Goal: Find specific page/section: Find specific page/section

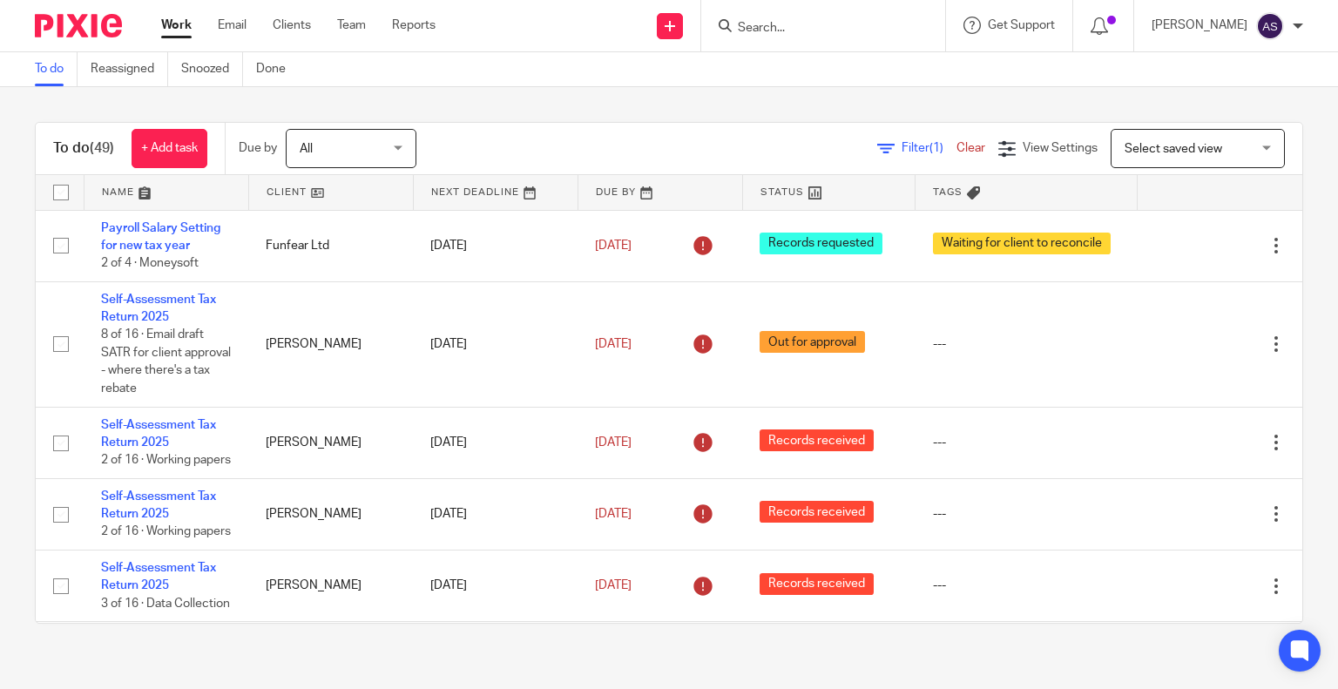
click at [808, 25] on input "Search" at bounding box center [814, 29] width 157 height 16
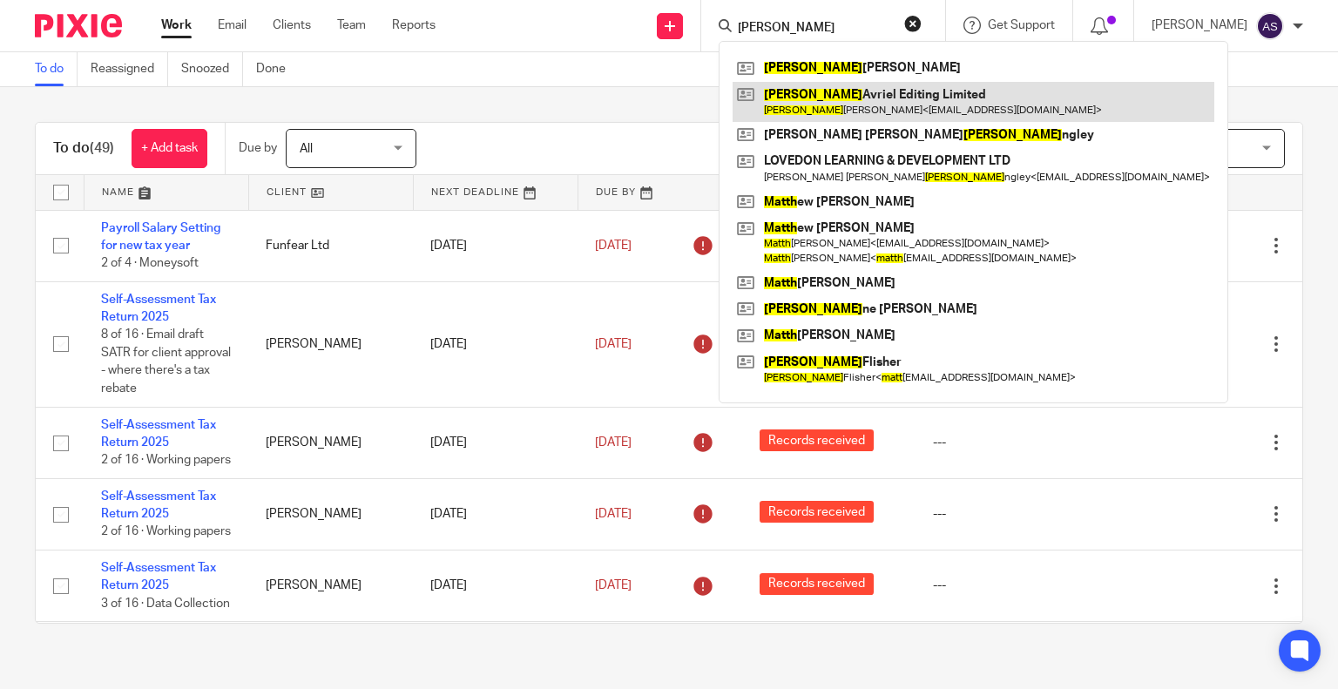
type input "MATTI"
click at [855, 107] on link at bounding box center [973, 102] width 482 height 40
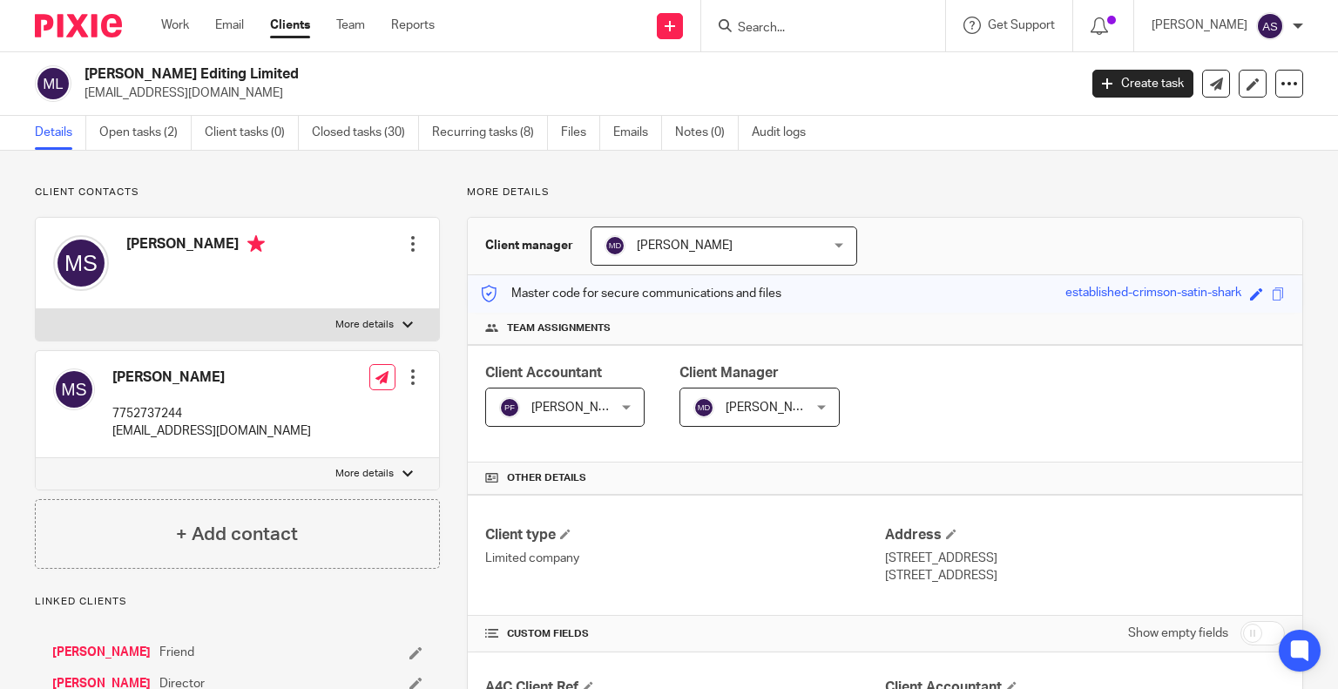
click at [803, 30] on input "Search" at bounding box center [814, 29] width 157 height 16
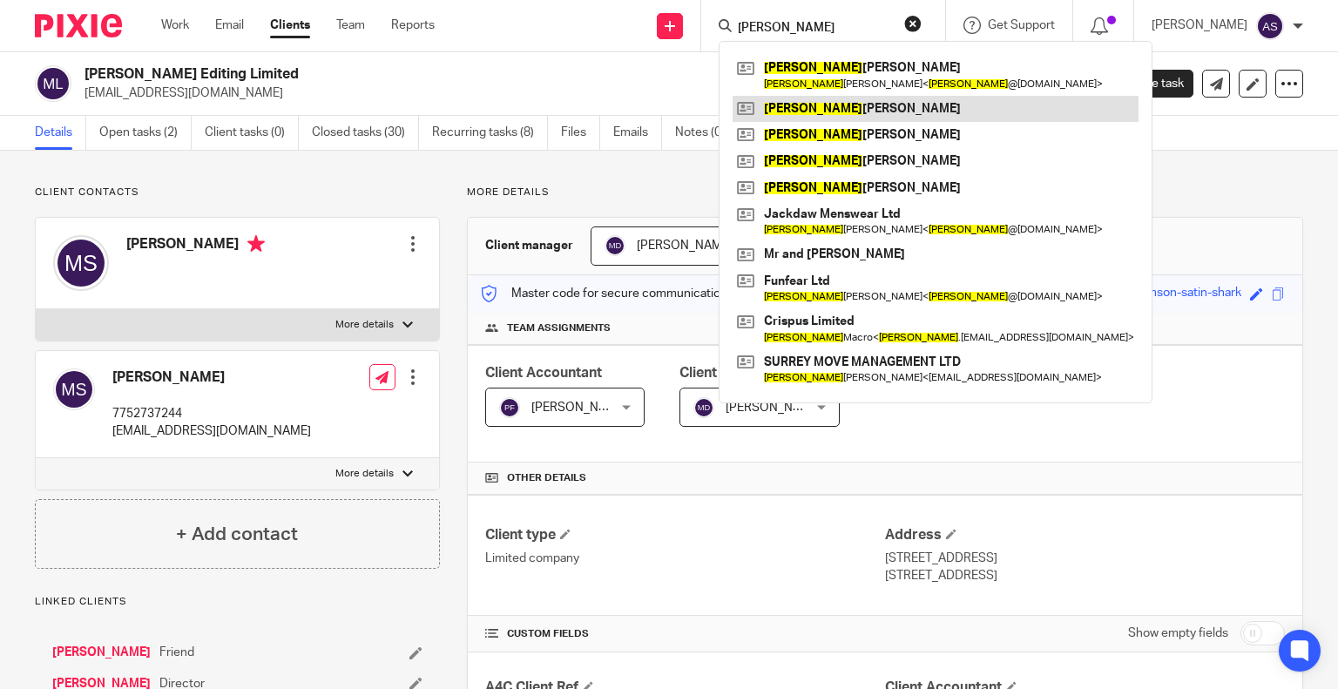
type input "IAN"
click at [844, 109] on link at bounding box center [935, 109] width 406 height 26
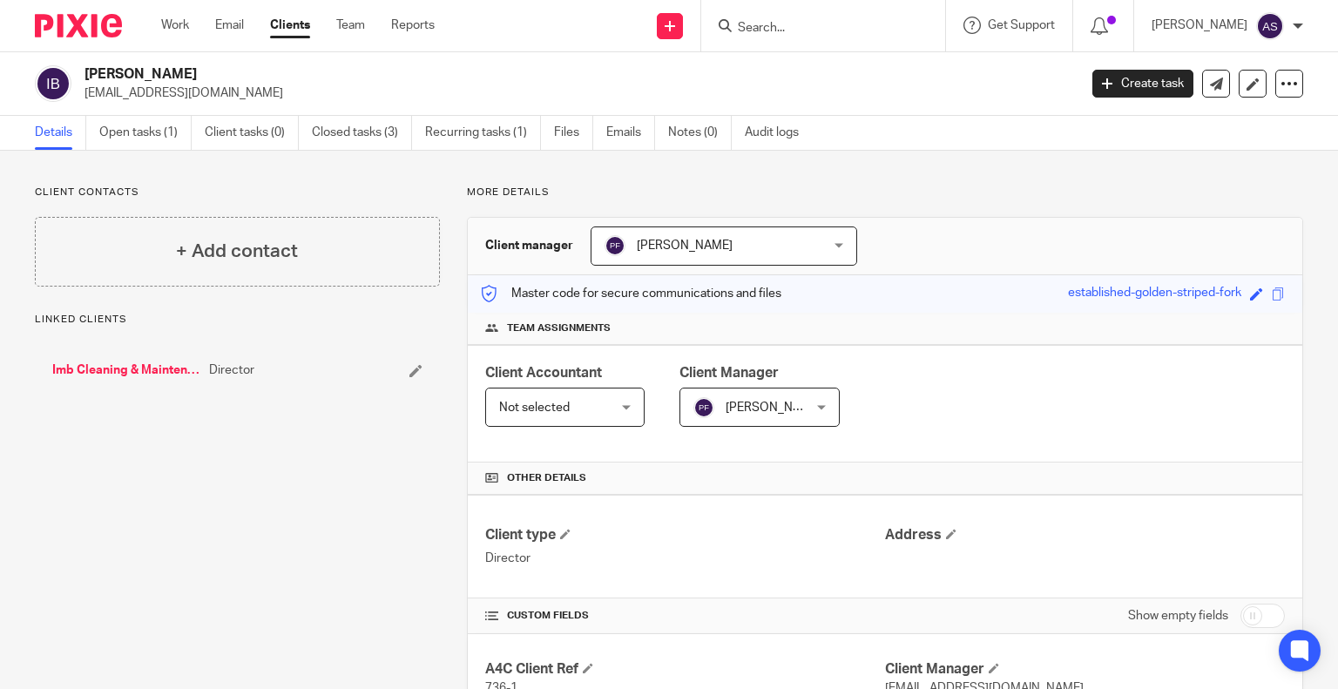
click at [111, 374] on link "Imb Cleaning & Maintenance Services Limited" at bounding box center [126, 369] width 148 height 17
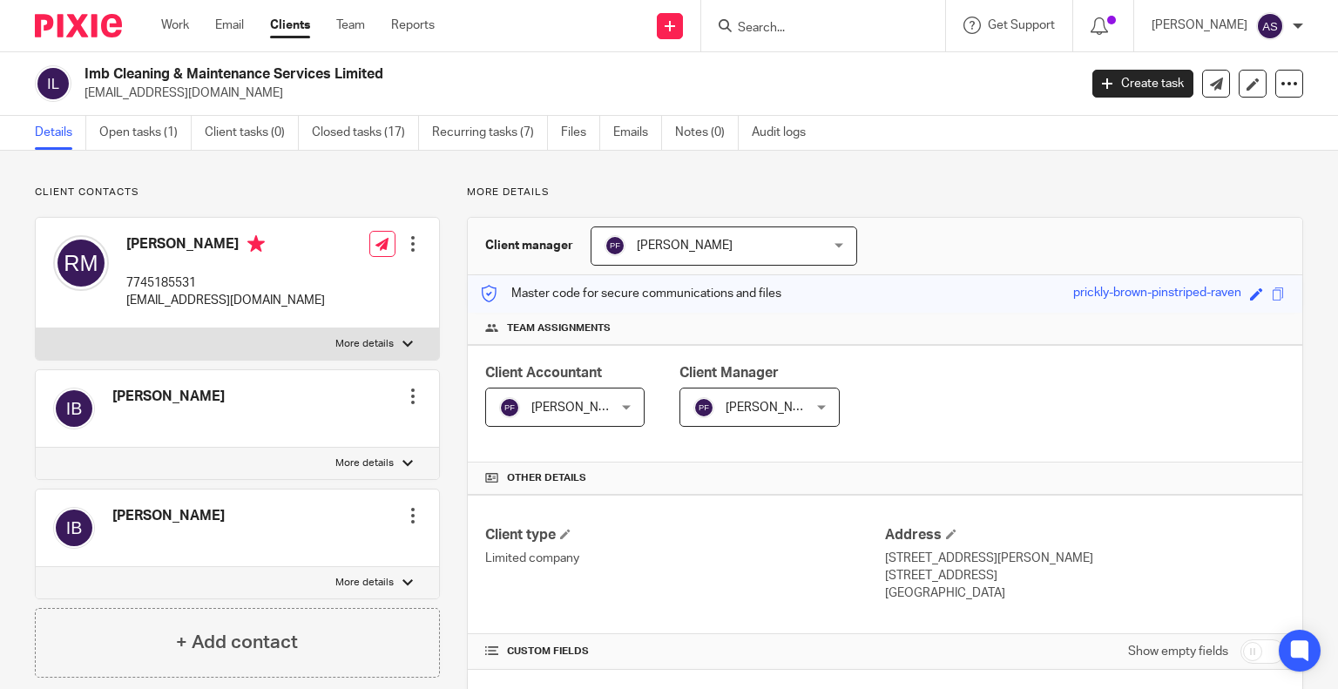
drag, startPoint x: 82, startPoint y: 71, endPoint x: 390, endPoint y: 62, distance: 308.4
click at [390, 62] on div "Imb Cleaning & Maintenance Services Limited imbcleaning1@gmail.com Create task …" at bounding box center [669, 84] width 1338 height 64
copy h2 "Imb Cleaning & Maintenance Services Limited"
click at [433, 69] on h2 "Imb Cleaning & Maintenance Services Limited" at bounding box center [476, 74] width 785 height 18
click at [783, 41] on div at bounding box center [823, 25] width 244 height 51
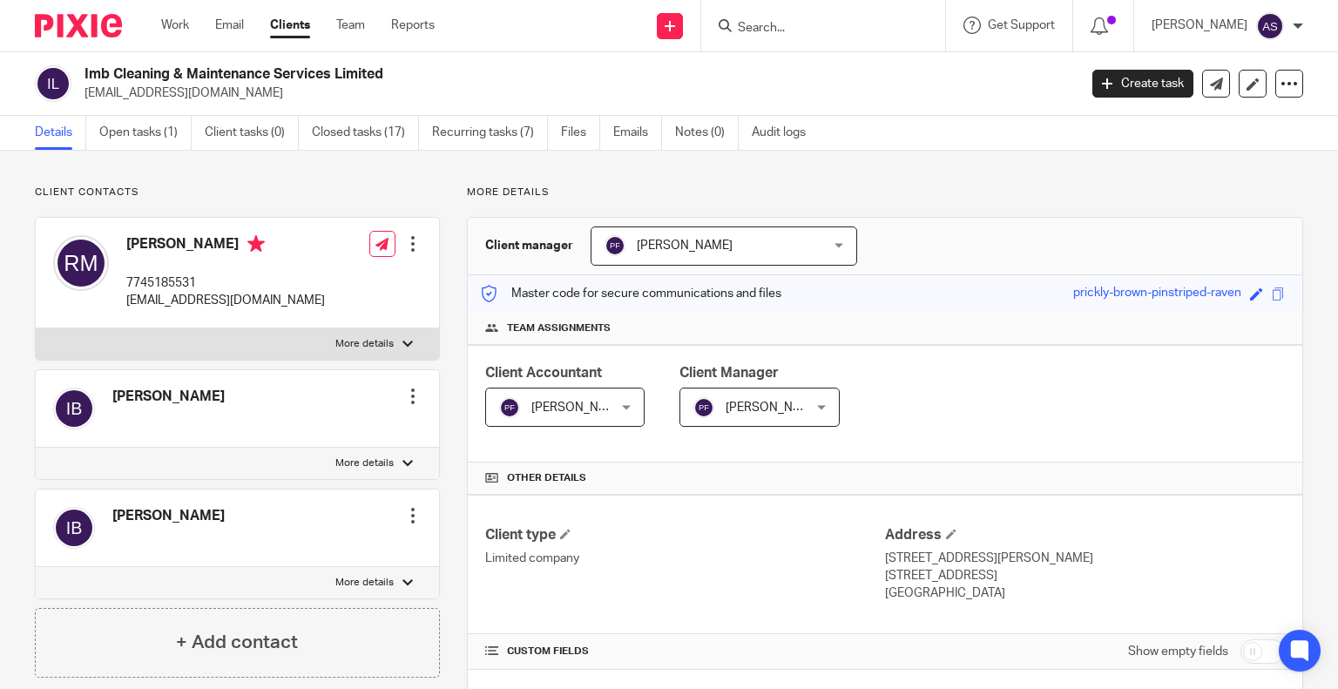
drag, startPoint x: 482, startPoint y: 86, endPoint x: 715, endPoint y: 178, distance: 249.8
click at [483, 87] on p "[EMAIL_ADDRESS][DOMAIN_NAME]" at bounding box center [574, 92] width 981 height 17
drag, startPoint x: 84, startPoint y: 73, endPoint x: 442, endPoint y: 76, distance: 357.9
click at [448, 76] on h2 "Imb Cleaning & Maintenance Services Limited" at bounding box center [476, 74] width 785 height 18
copy h2 "Imb Cleaning & Maintenance Services Limited"
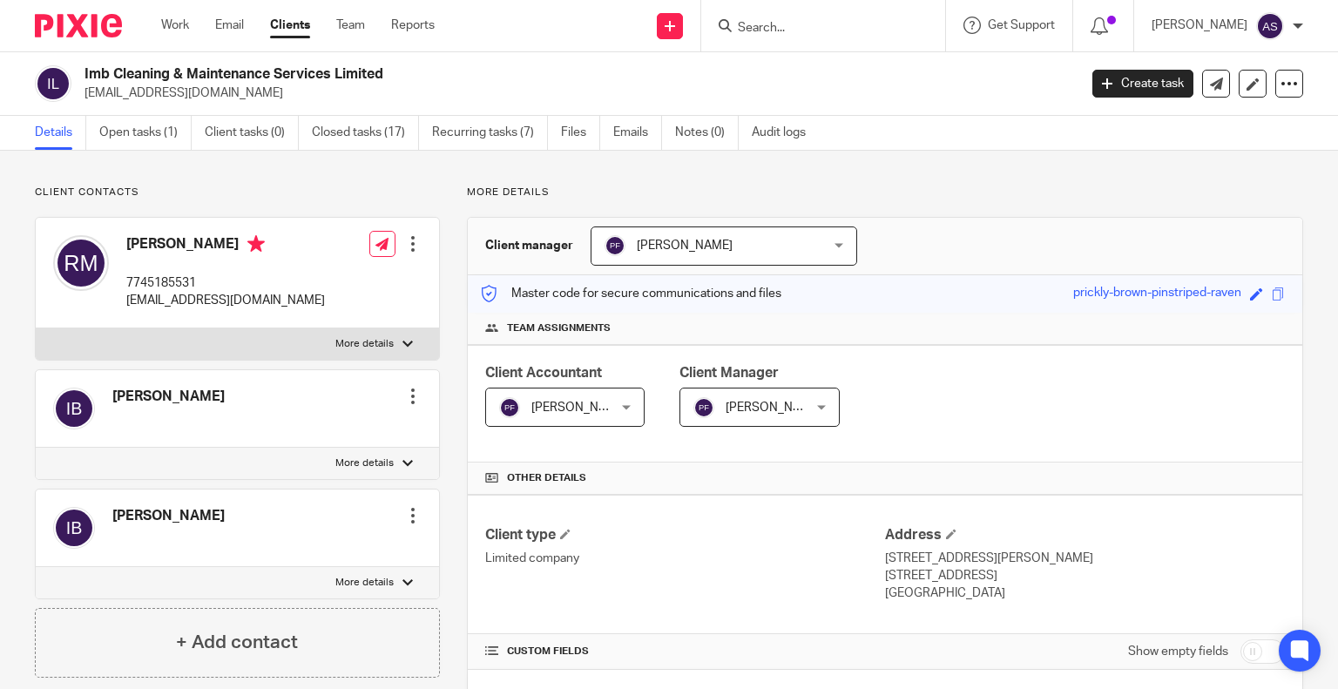
click at [772, 24] on input "Search" at bounding box center [814, 29] width 157 height 16
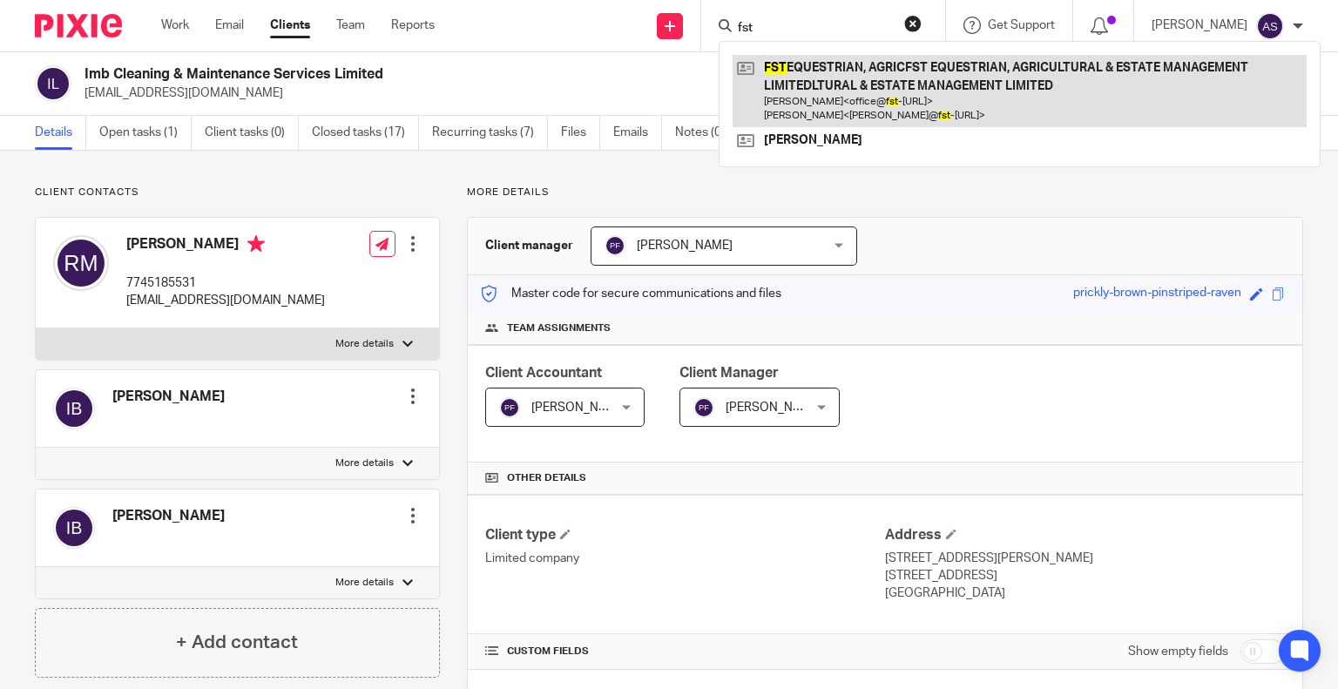
type input "fst"
click at [829, 96] on link at bounding box center [1019, 91] width 574 height 72
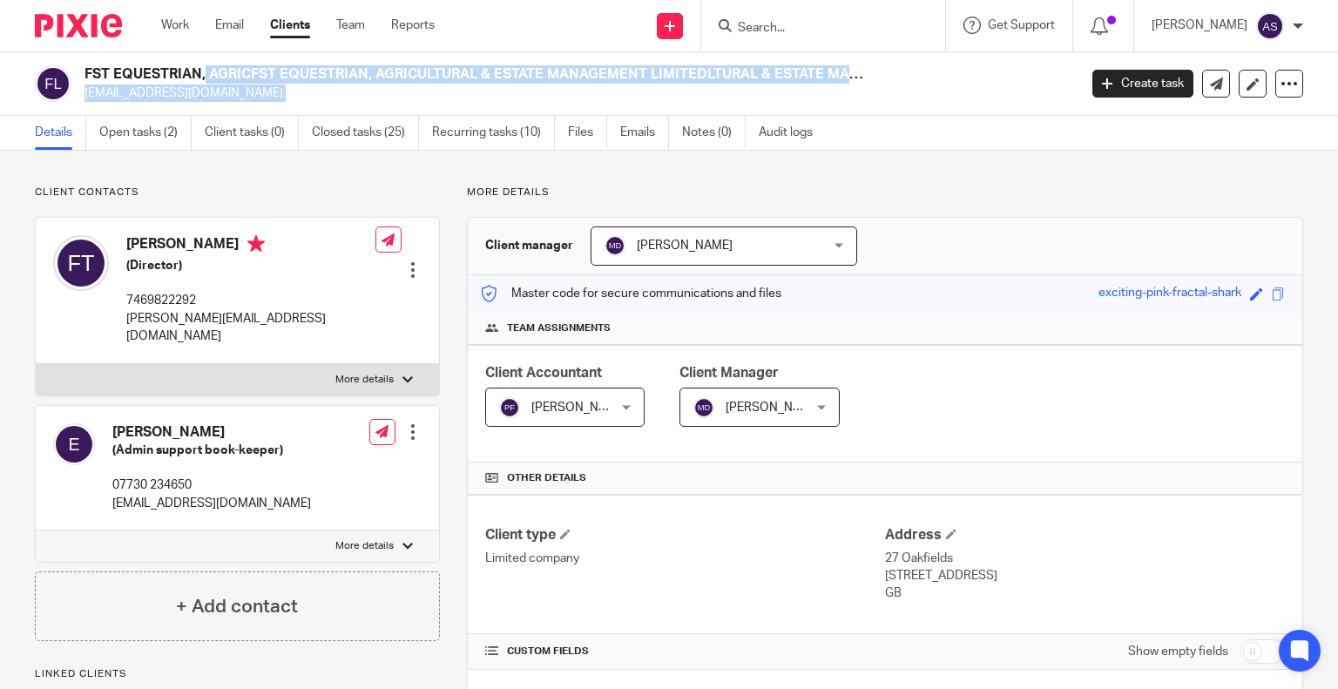
drag, startPoint x: 85, startPoint y: 74, endPoint x: 1117, endPoint y: 62, distance: 1031.9
click at [1117, 62] on div "FST EQUESTRIAN, AGRICFST EQUESTRIAN, AGRICULTURAL & ESTATE MANAGEMENT LIMITEDLT…" at bounding box center [669, 84] width 1338 height 64
click at [281, 78] on h2 "FST EQUESTRIAN, AGRICFST EQUESTRIAN, AGRICULTURAL & ESTATE MANAGEMENT LIMITEDLT…" at bounding box center [476, 74] width 785 height 18
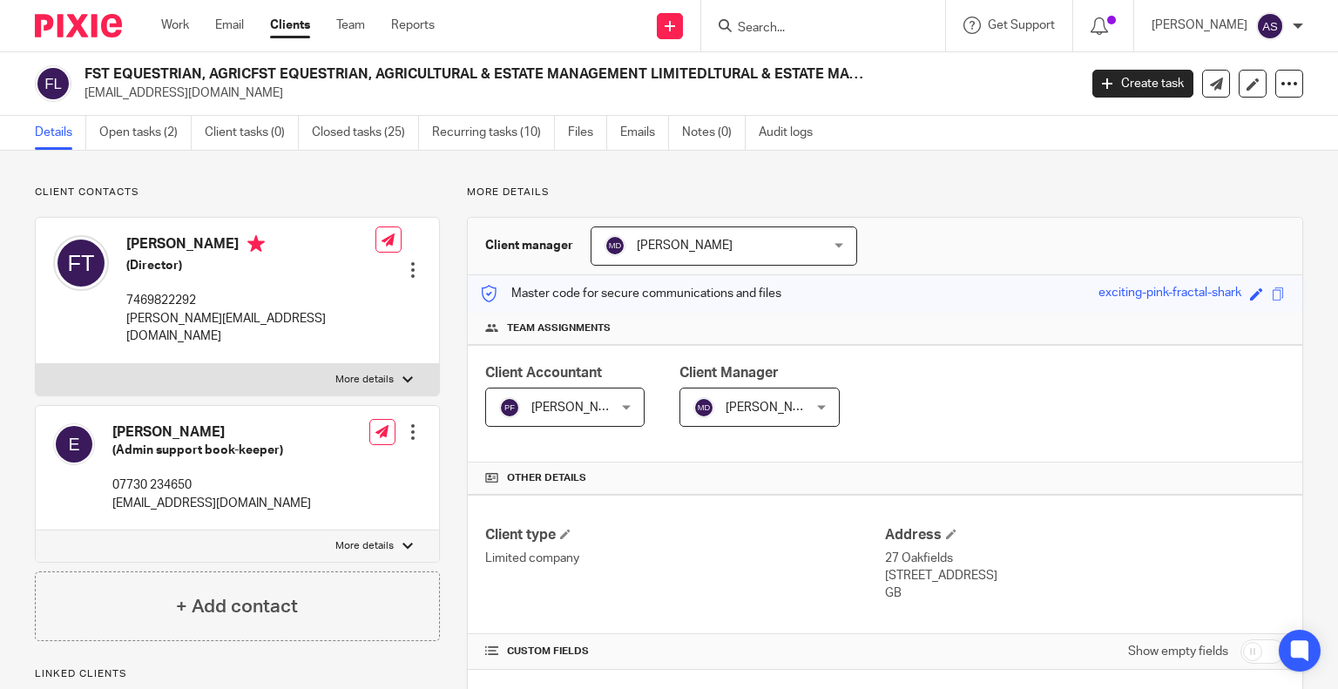
drag, startPoint x: 85, startPoint y: 70, endPoint x: 881, endPoint y: 74, distance: 795.9
click at [881, 74] on div "FST EQUESTRIAN, AGRICFST EQUESTRIAN, AGRICULTURAL & ESTATE MANAGEMENT LIMITEDLT…" at bounding box center [574, 83] width 981 height 37
copy h2 "FST EQUESTRIAN, AGRICFST EQUESTRIAN, AGRICULTURAL & ESTATE MANAGEMENT LIMITEDLT…"
click at [411, 71] on h2 "FST EQUESTRIAN, AGRICFST EQUESTRIAN, AGRICULTURAL & ESTATE MANAGEMENT LIMITEDLT…" at bounding box center [476, 74] width 785 height 18
